Goal: Use online tool/utility: Use online tool/utility

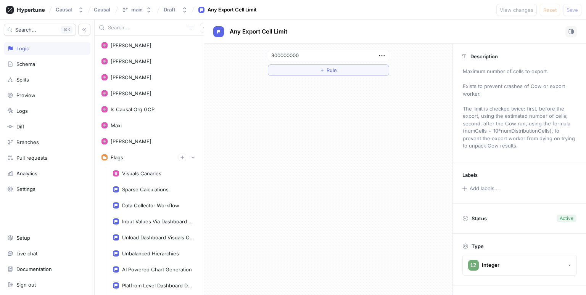
scroll to position [696, 0]
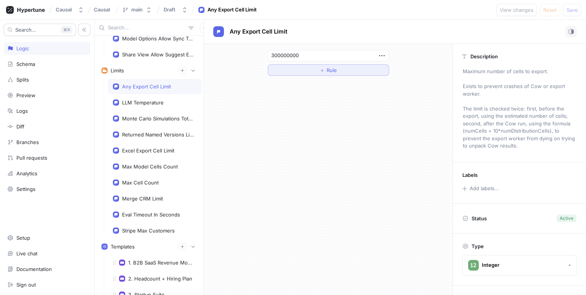
click at [323, 72] on span "＋" at bounding box center [322, 70] width 5 height 5
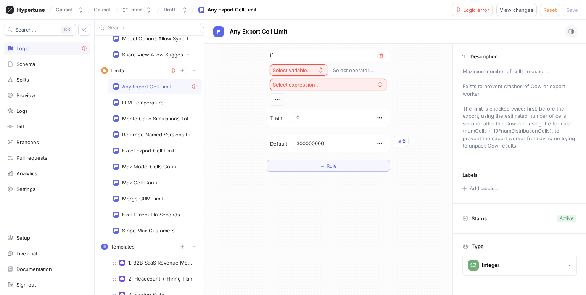
click at [294, 67] on div "Select variable..." at bounding box center [292, 70] width 39 height 6
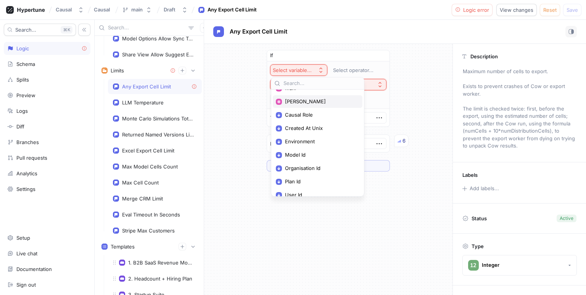
scroll to position [82, 0]
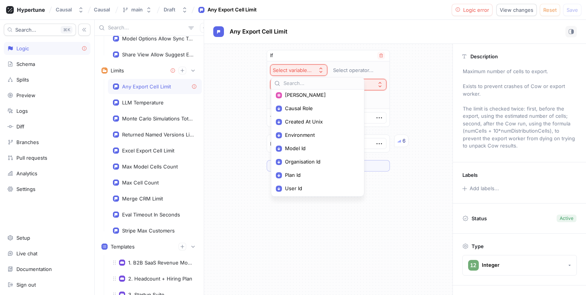
click at [297, 133] on span "Environment" at bounding box center [320, 135] width 71 height 6
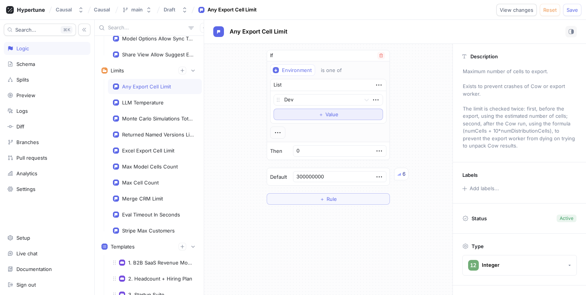
click at [296, 113] on button "＋ Value" at bounding box center [327, 114] width 109 height 11
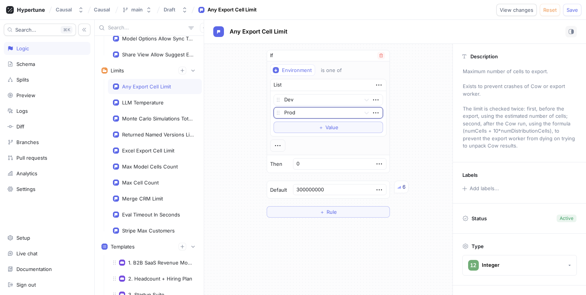
click at [299, 109] on div at bounding box center [320, 113] width 73 height 9
click at [291, 152] on div "Staging" at bounding box center [328, 152] width 109 height 12
click at [305, 165] on input "0" at bounding box center [339, 163] width 93 height 11
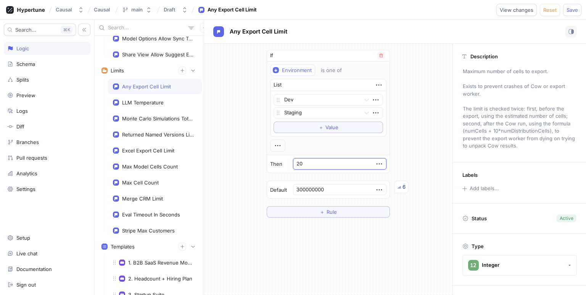
type input "2"
click at [304, 160] on input "150000000" at bounding box center [339, 163] width 93 height 11
type input "140000000"
click at [427, 125] on div "If Environment is one of List Dev Staging To pick up a draggable item, press th…" at bounding box center [328, 134] width 248 height 180
click at [571, 8] on span "Save" at bounding box center [571, 10] width 11 height 5
